Goal: Information Seeking & Learning: Learn about a topic

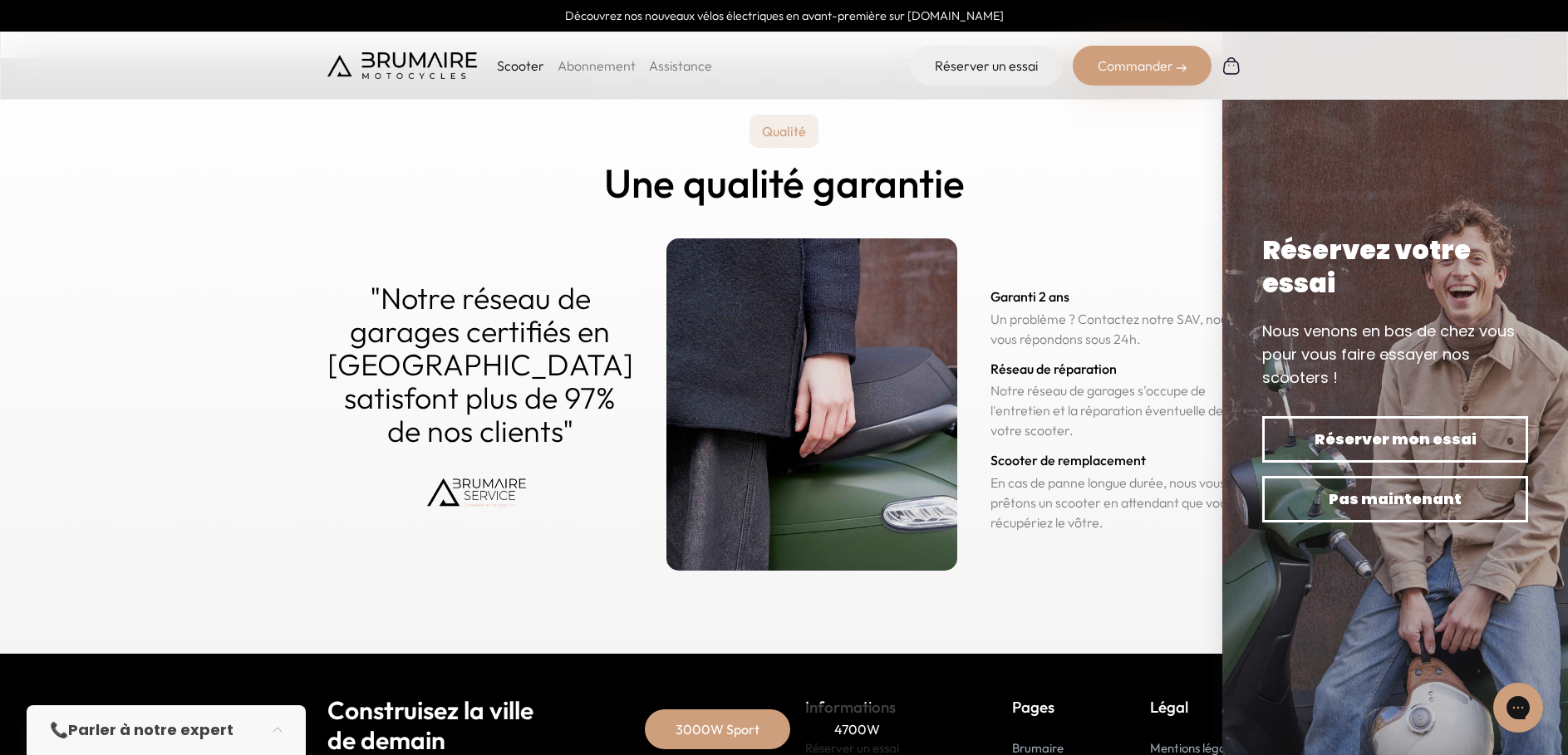
scroll to position [7977, 0]
drag, startPoint x: 1105, startPoint y: 354, endPoint x: 990, endPoint y: 331, distance: 117.3
click at [990, 331] on p "Un problème ? Contactez notre SAV, nous vous répondons sous 24h." at bounding box center [1116, 330] width 251 height 40
click at [990, 334] on p "Un problème ? Contactez notre SAV, nous vous répondons sous 24h." at bounding box center [1116, 330] width 251 height 40
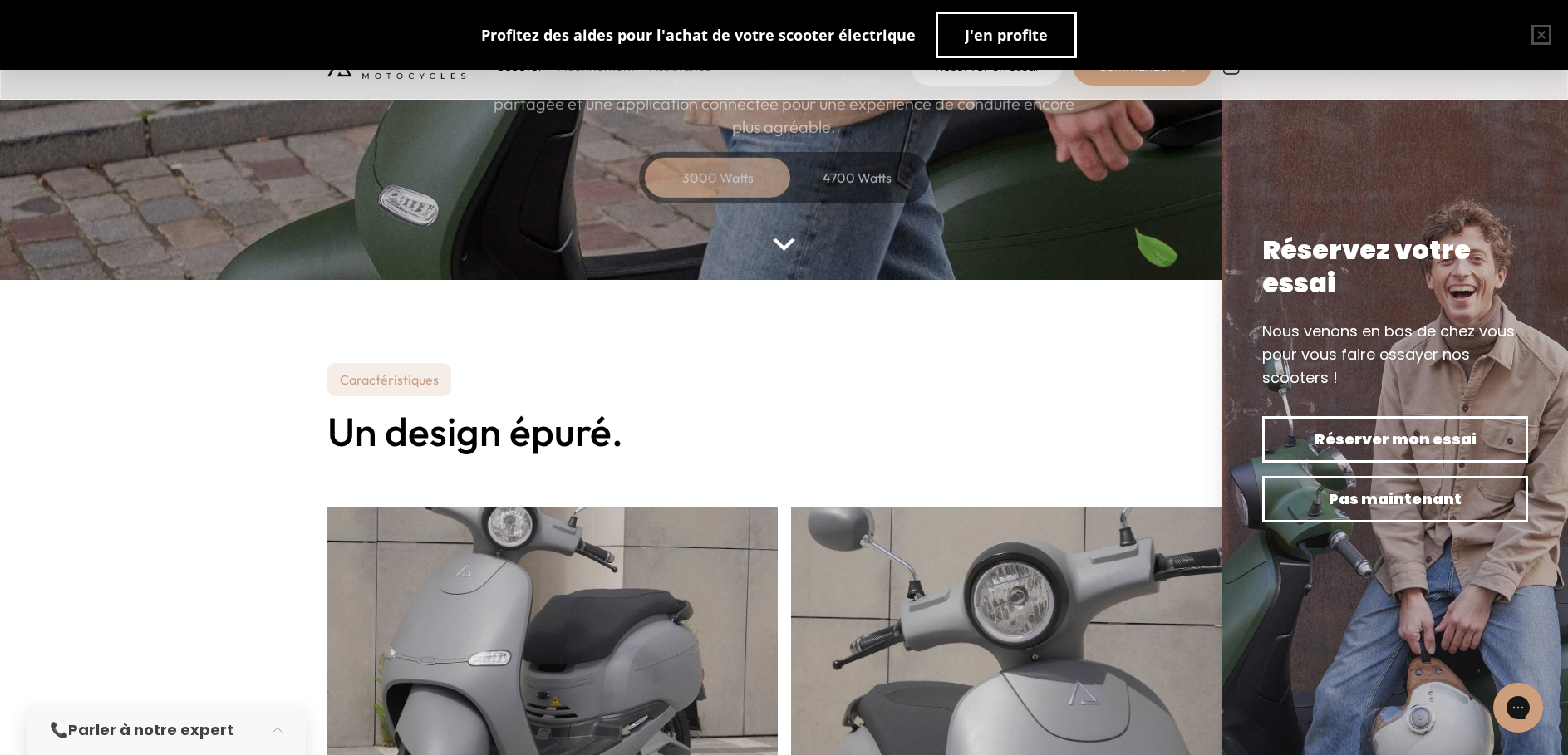
scroll to position [0, 0]
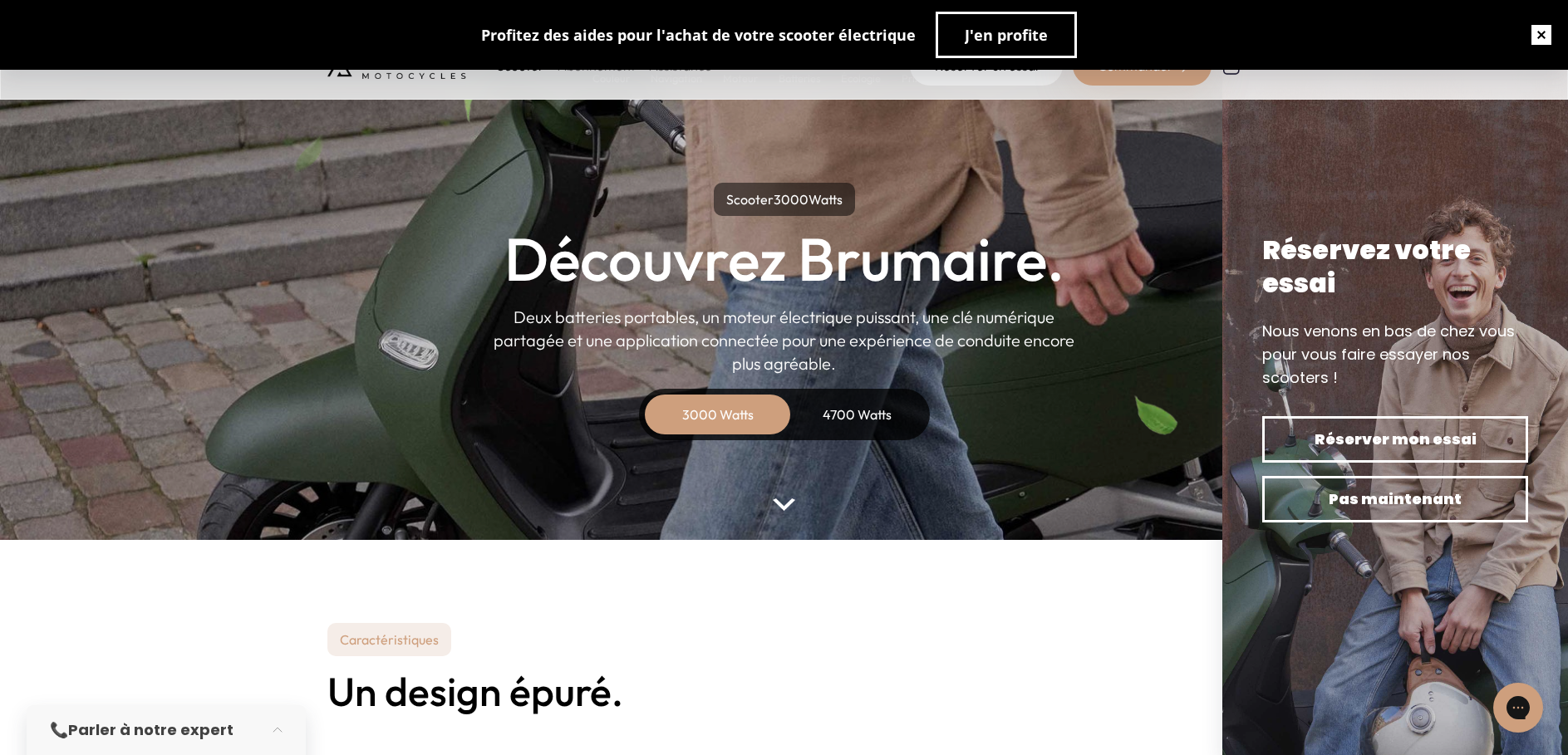
click at [1521, 37] on button "button" at bounding box center [1541, 35] width 53 height 53
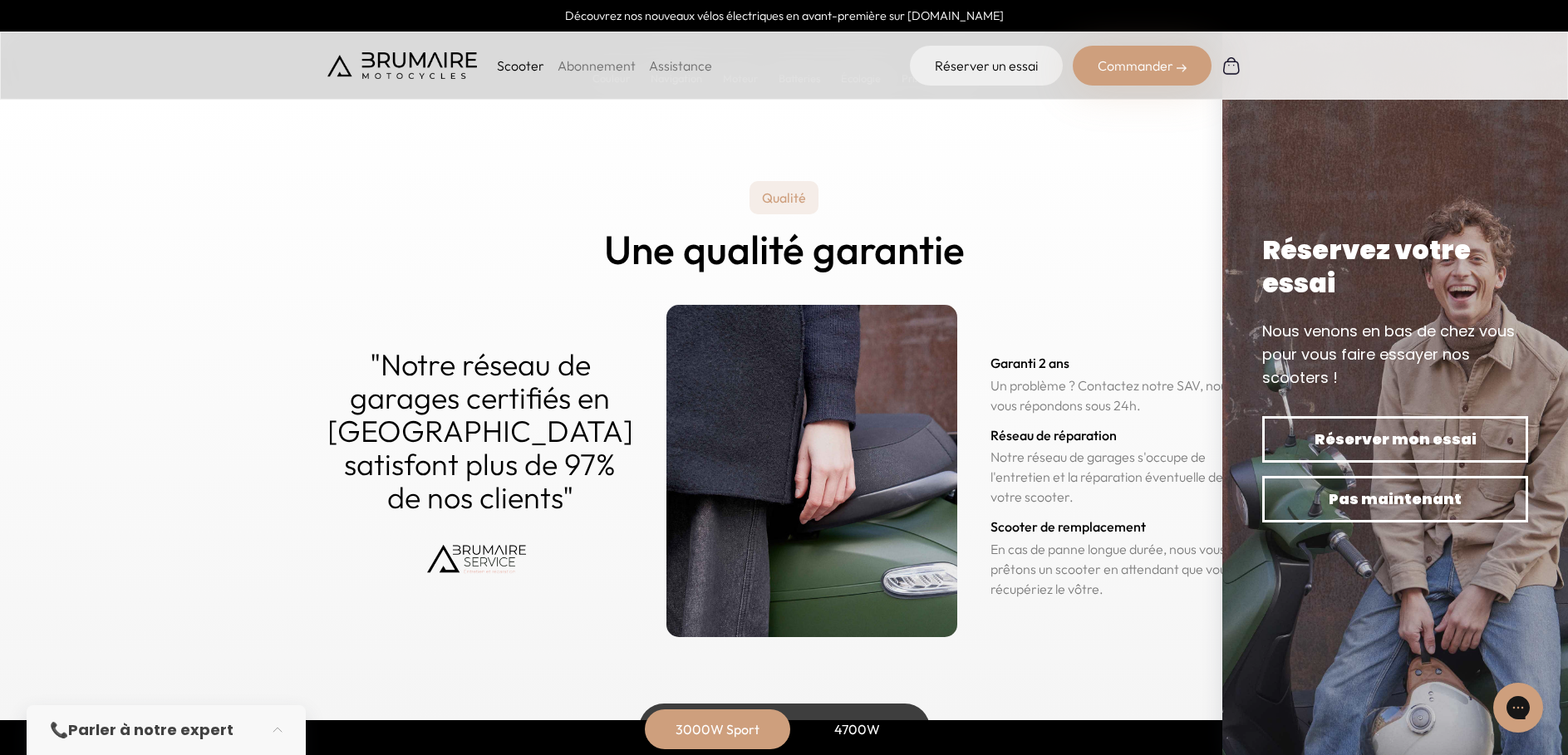
scroll to position [8196, 0]
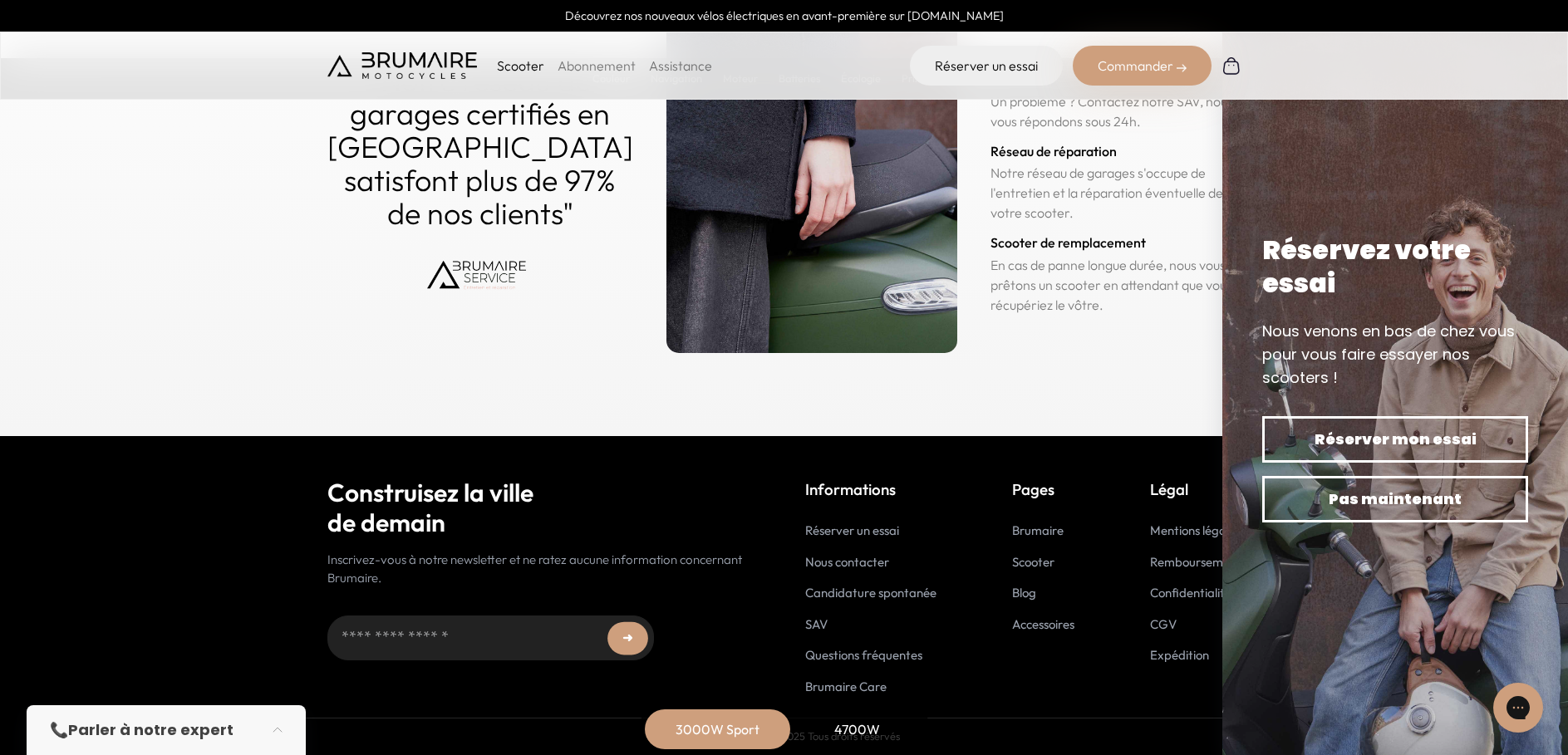
click at [1039, 558] on link "Scooter" at bounding box center [1033, 562] width 42 height 16
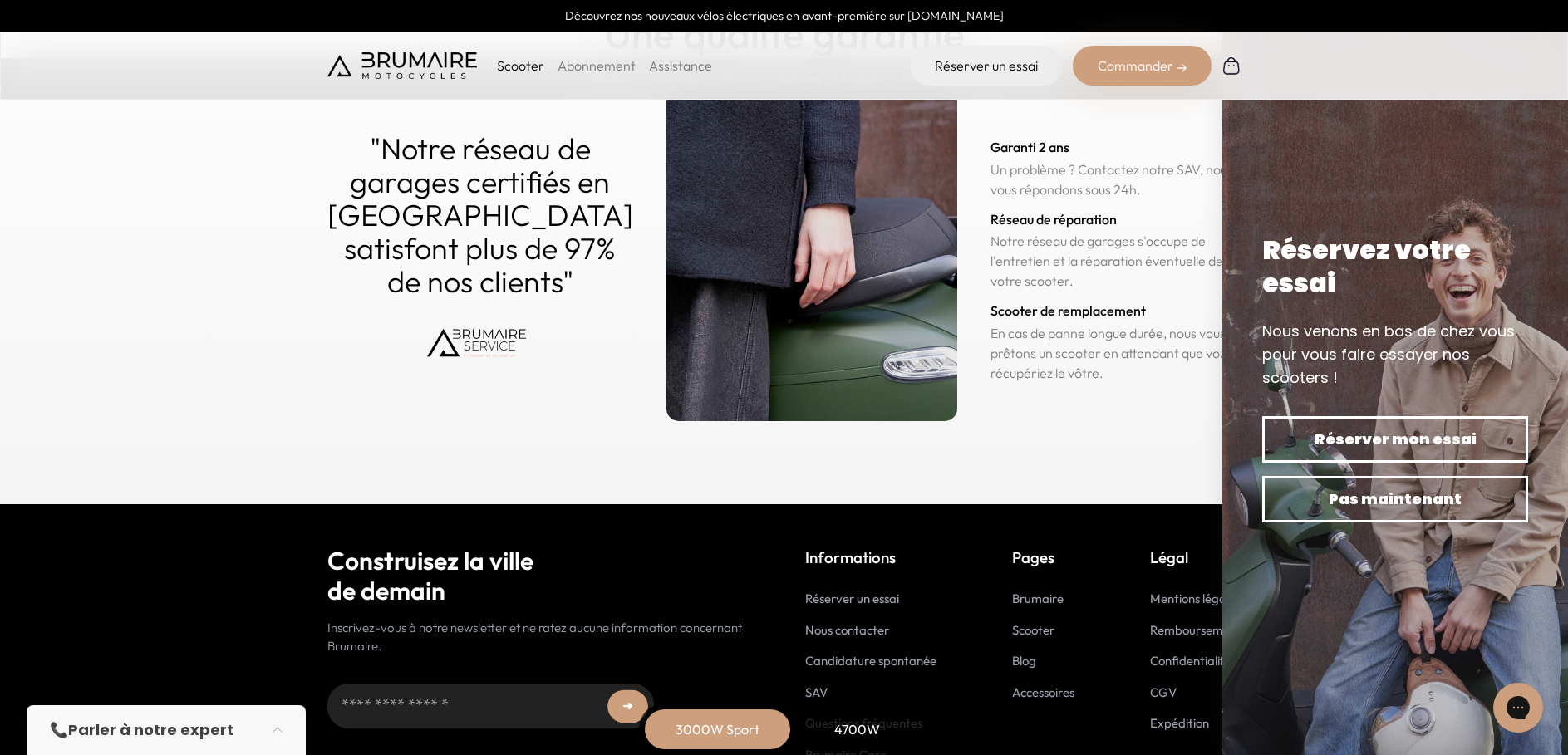
scroll to position [8196, 0]
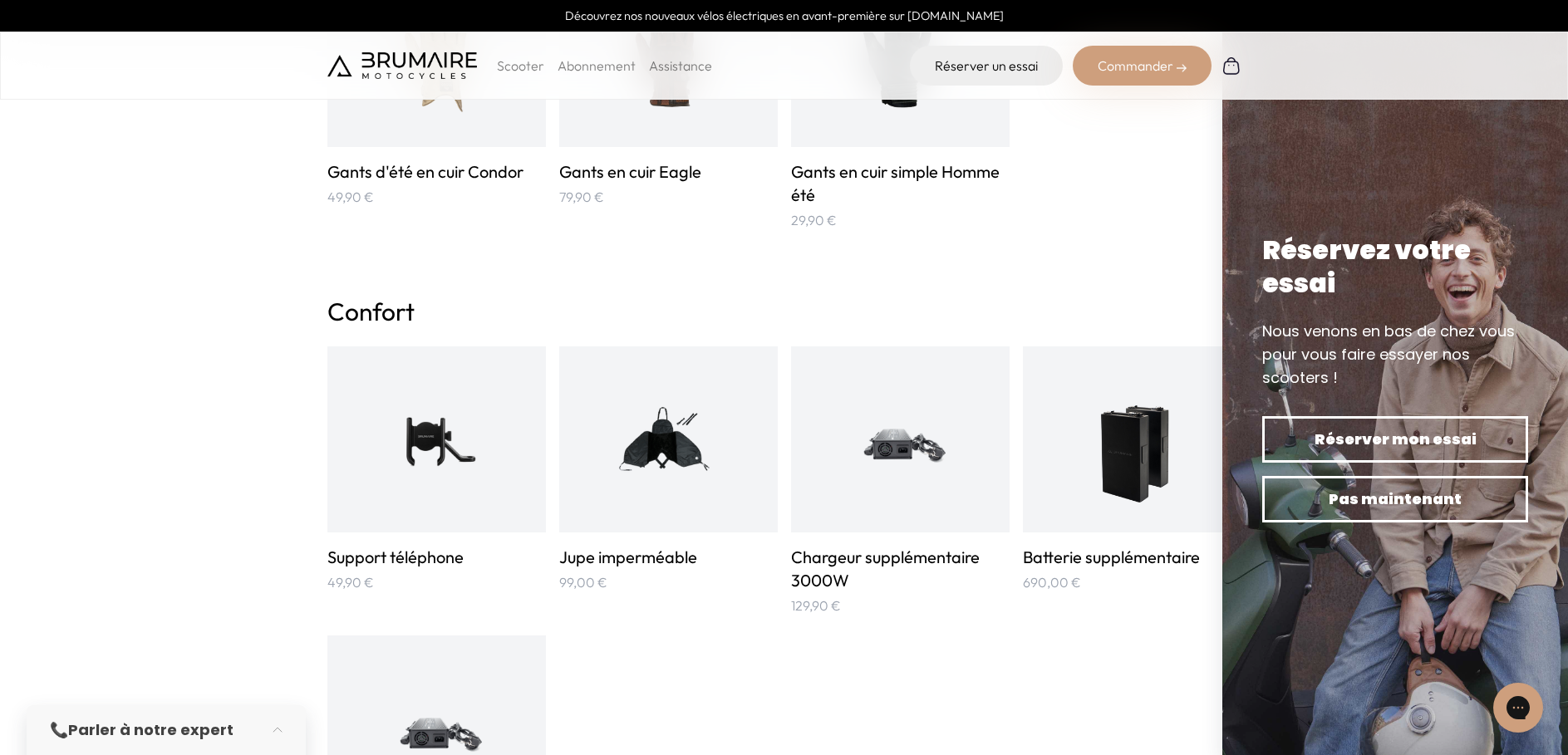
scroll to position [914, 0]
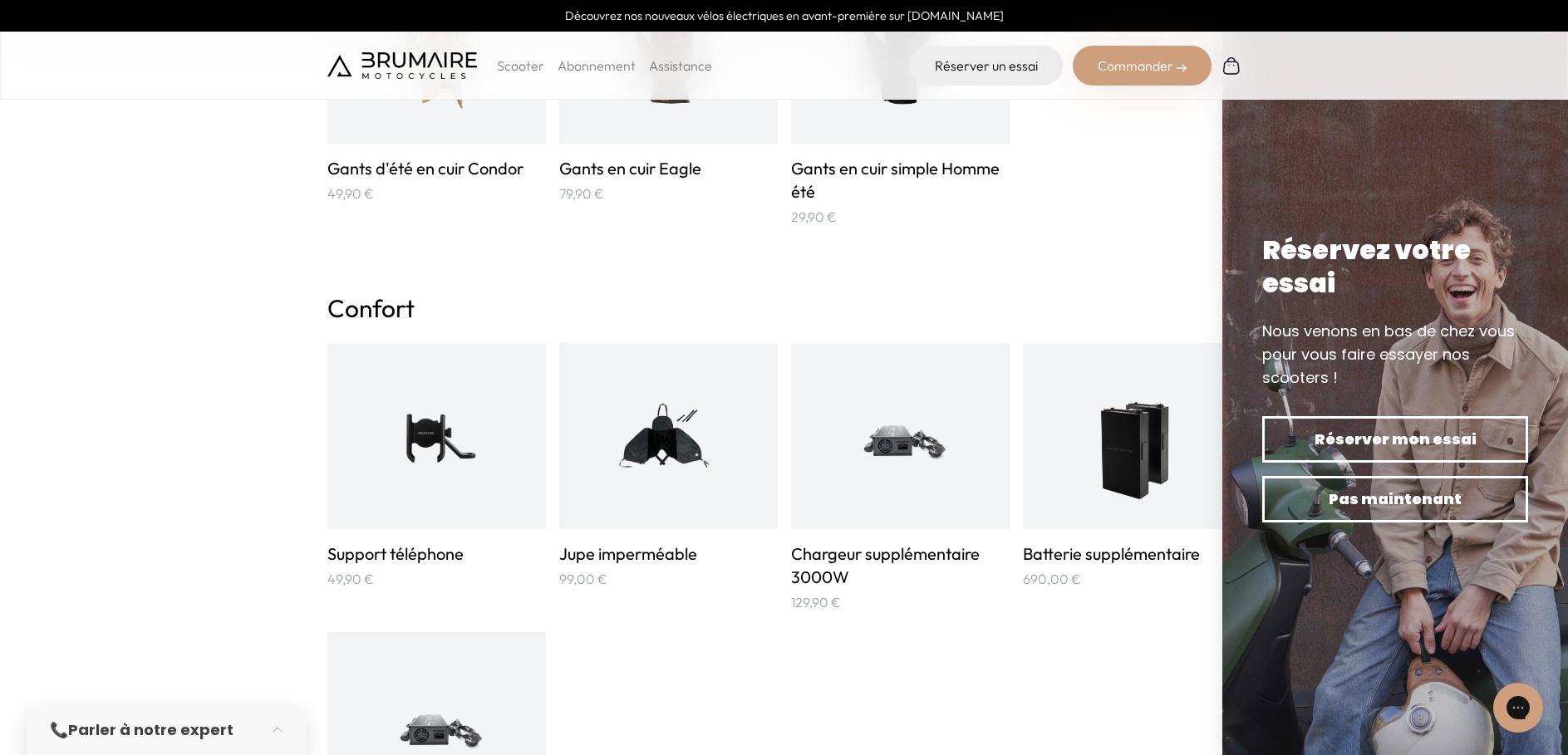
click at [445, 431] on img at bounding box center [436, 437] width 146 height 146
click at [632, 449] on img at bounding box center [668, 437] width 146 height 146
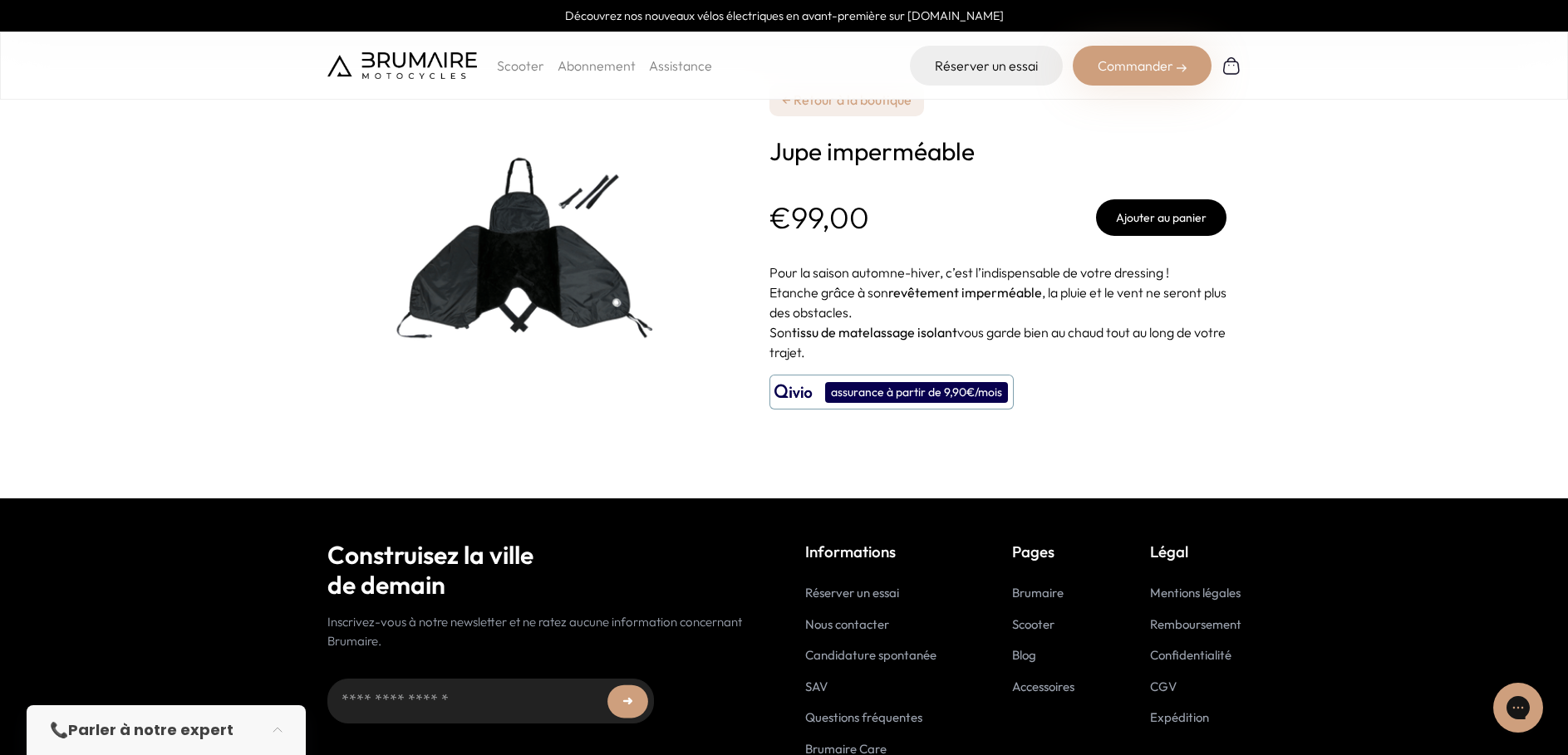
click at [540, 277] on img at bounding box center [536, 249] width 416 height 416
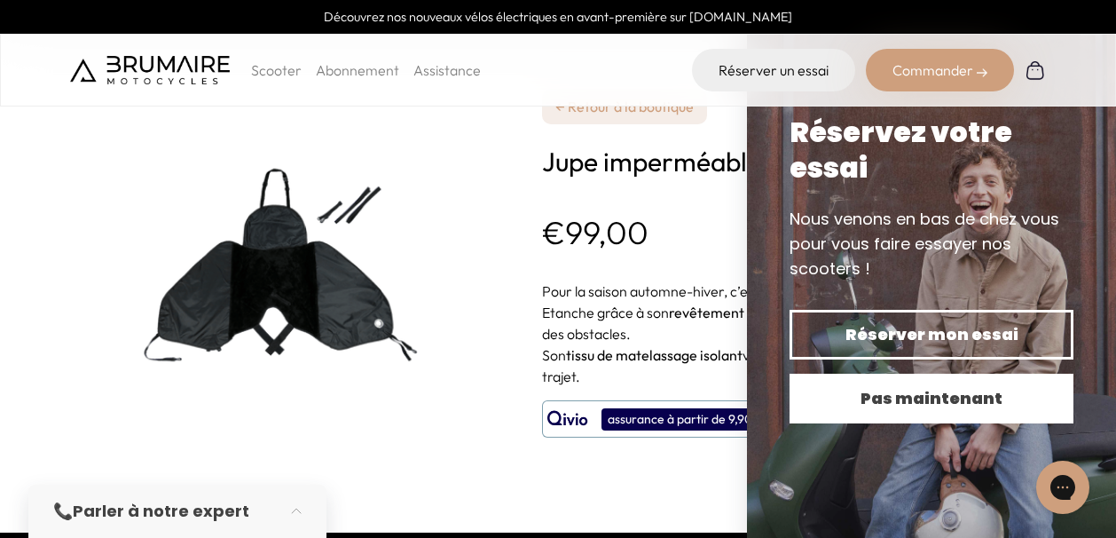
click at [909, 385] on button "Pas maintenant" at bounding box center [932, 398] width 284 height 50
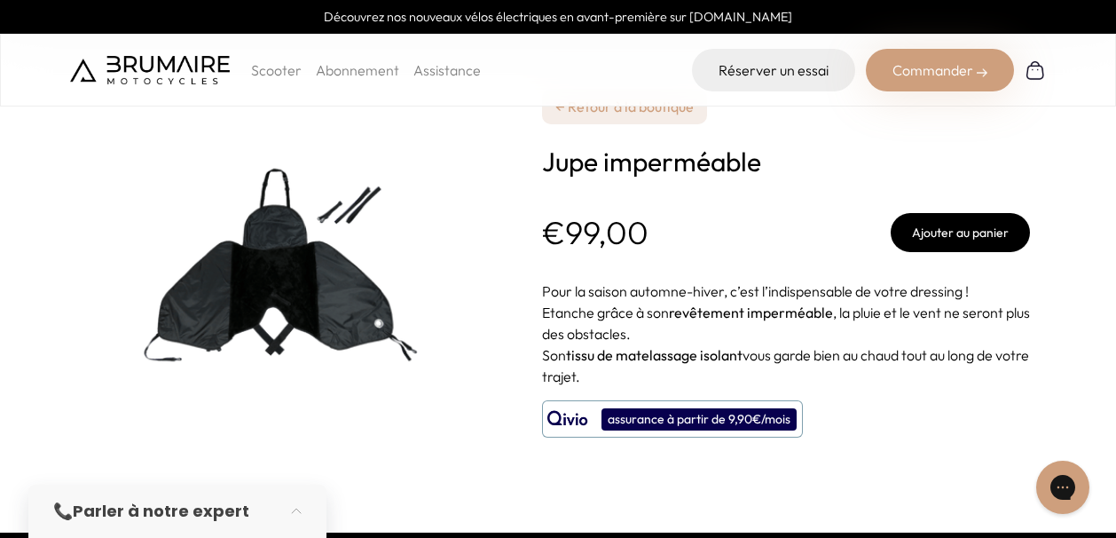
click at [203, 76] on img at bounding box center [150, 70] width 160 height 28
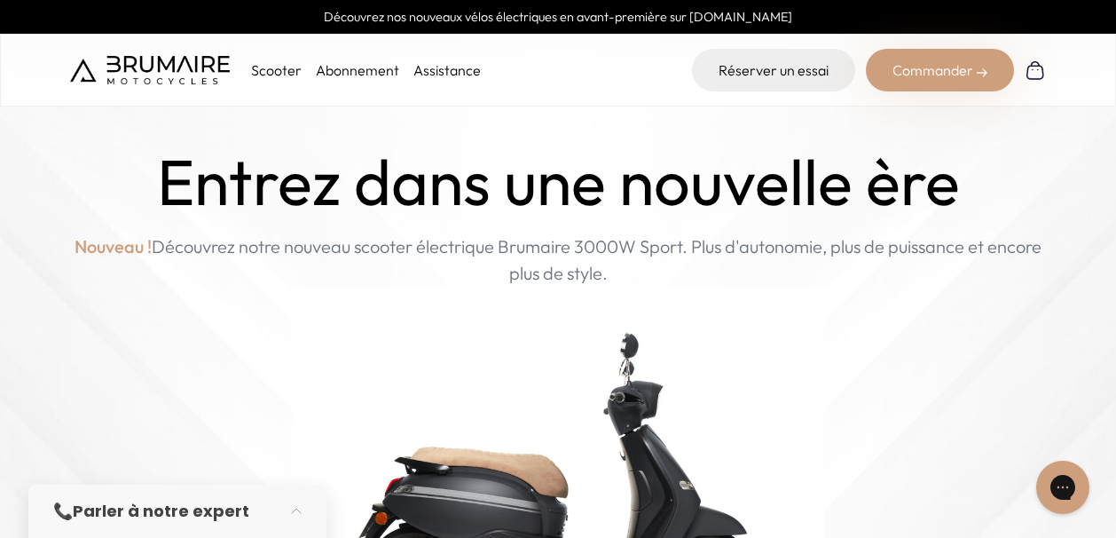
click at [451, 23] on link "Découvrez nos nouveaux vélos électriques en avant-première sur [DOMAIN_NAME]" at bounding box center [558, 17] width 1116 height 34
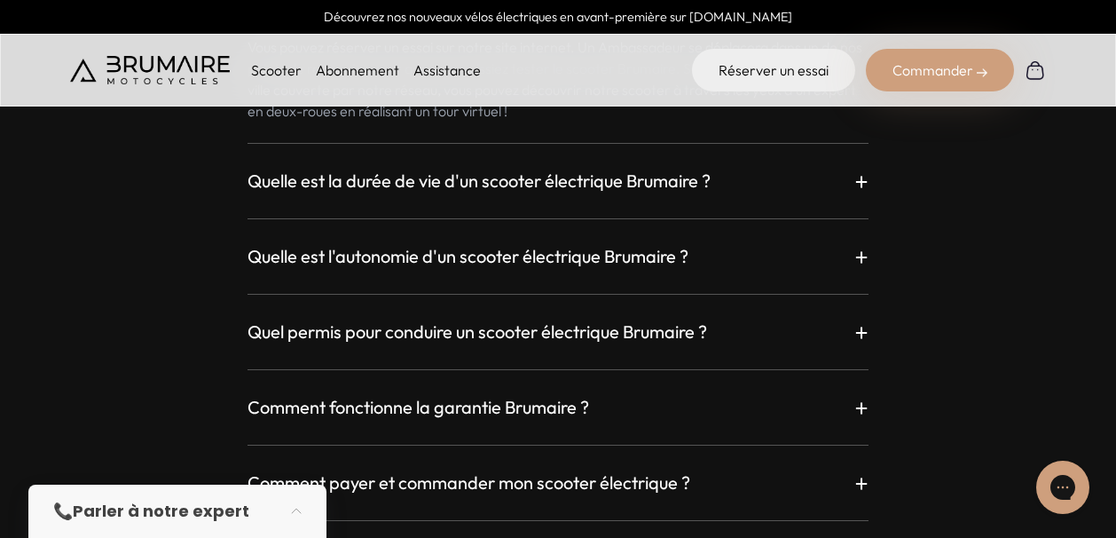
scroll to position [4849, 0]
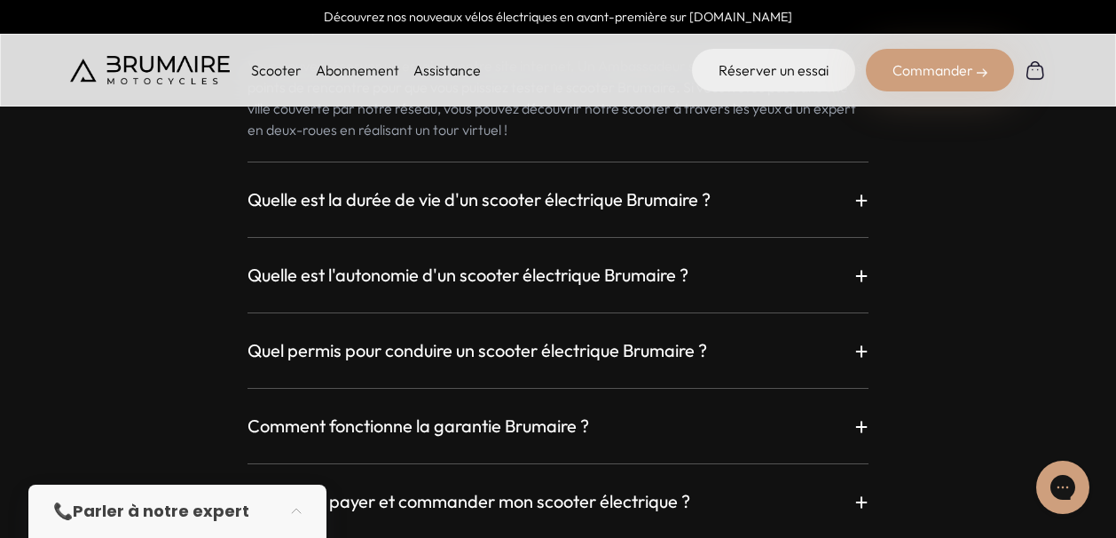
click at [656, 199] on h3 "Quelle est la durée de vie d'un scooter électrique Brumaire ?" at bounding box center [479, 199] width 463 height 25
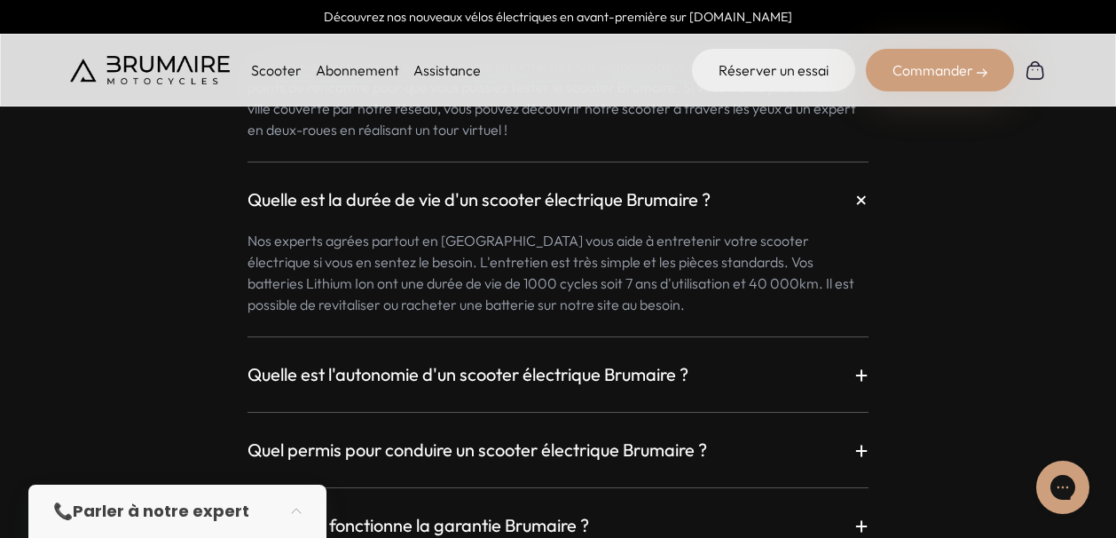
click at [656, 199] on h3 "Quelle est la durée de vie d'un scooter électrique Brumaire ?" at bounding box center [479, 199] width 463 height 25
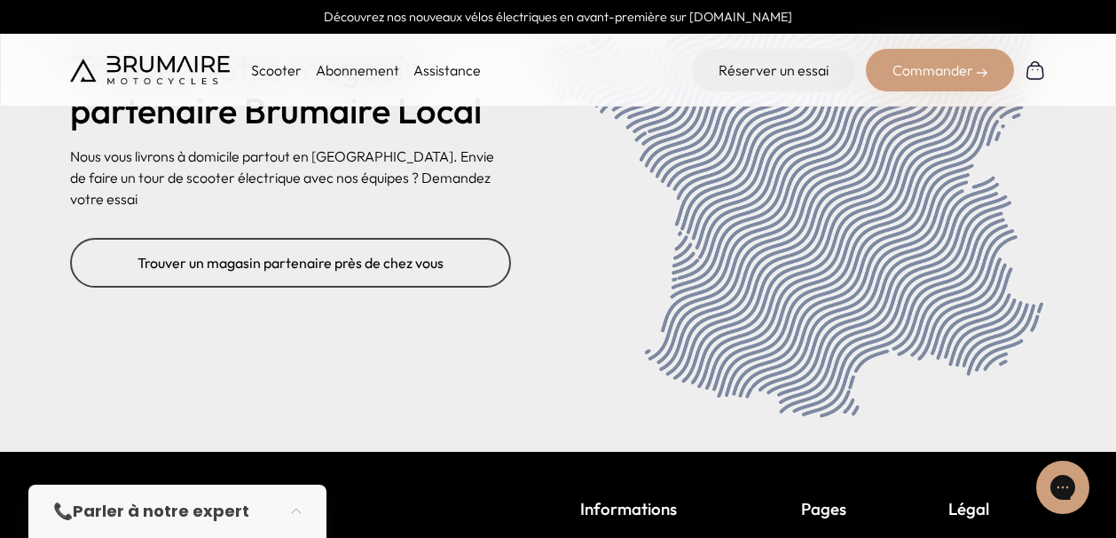
scroll to position [6978, 0]
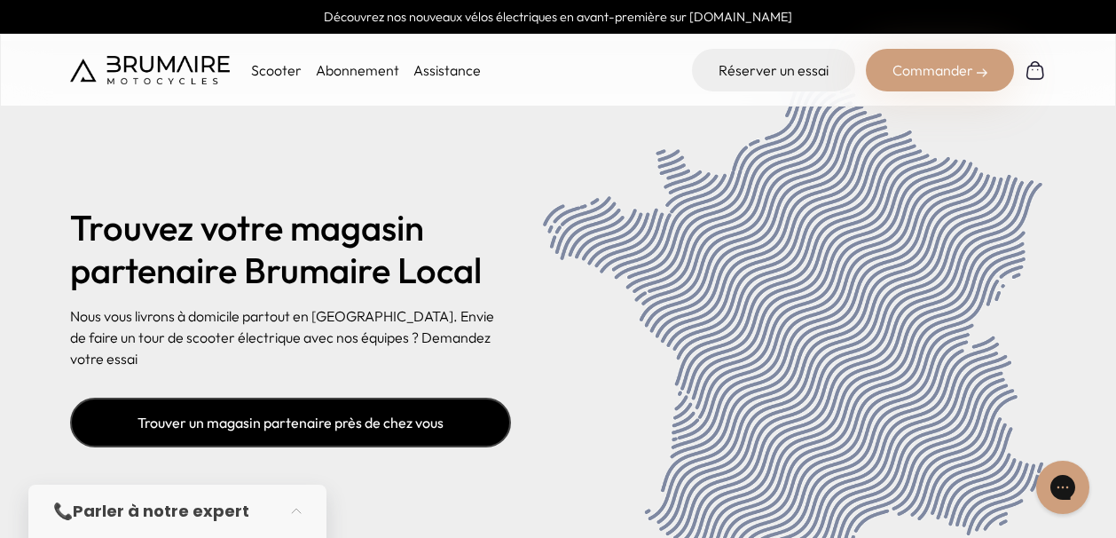
click at [318, 397] on link "Trouver un magasin partenaire près de chez vous" at bounding box center [290, 422] width 441 height 50
